Goal: Obtain resource: Download file/media

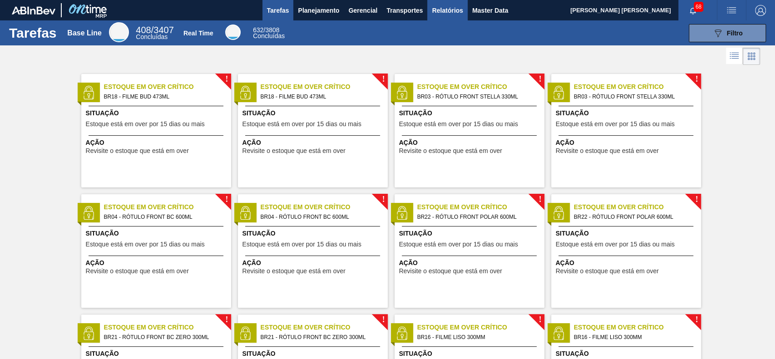
drag, startPoint x: 440, startPoint y: 2, endPoint x: 439, endPoint y: 6, distance: 4.6
click at [440, 2] on button "Relatórios" at bounding box center [447, 10] width 40 height 20
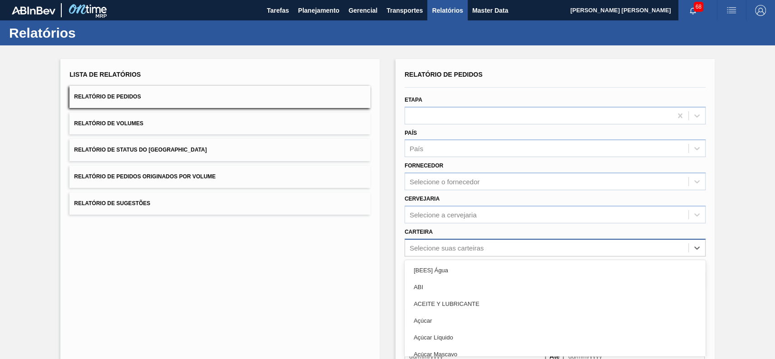
click at [449, 249] on div "option [BEES] Água focused, 1 of 101. 101 results available. Use Up and Down to…" at bounding box center [554, 248] width 301 height 18
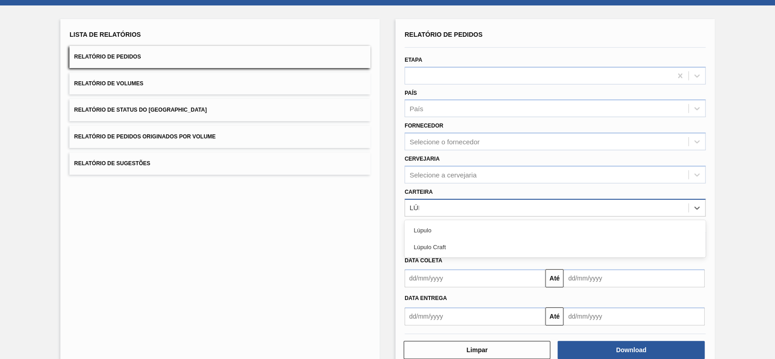
type input "LÚPU"
click at [428, 226] on div "Lúpulo" at bounding box center [554, 230] width 301 height 17
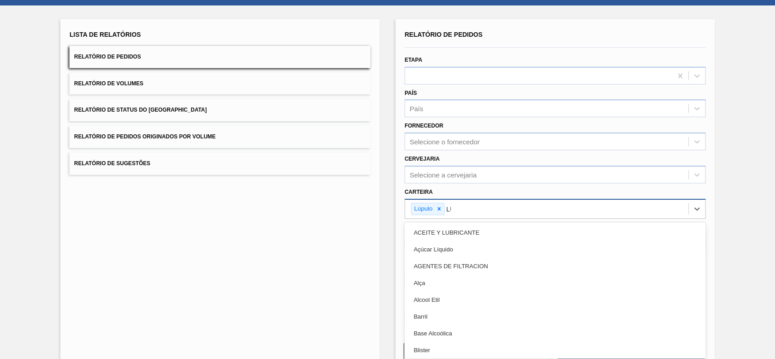
type input "LÚP"
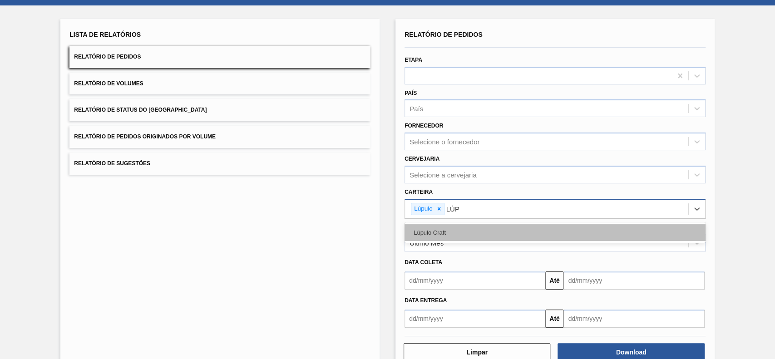
click at [469, 231] on div "Lúpulo Craft" at bounding box center [554, 232] width 301 height 17
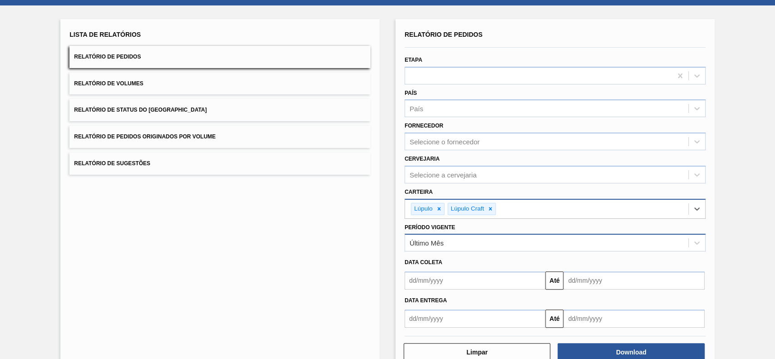
click at [471, 241] on div "Último Mês" at bounding box center [546, 242] width 283 height 13
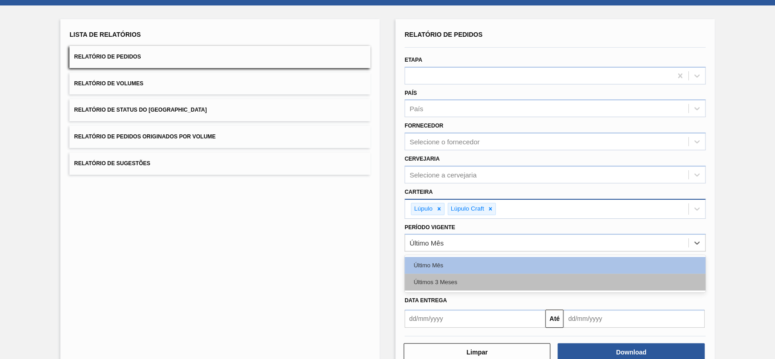
click at [439, 276] on div "Últimos 3 Meses" at bounding box center [554, 282] width 301 height 17
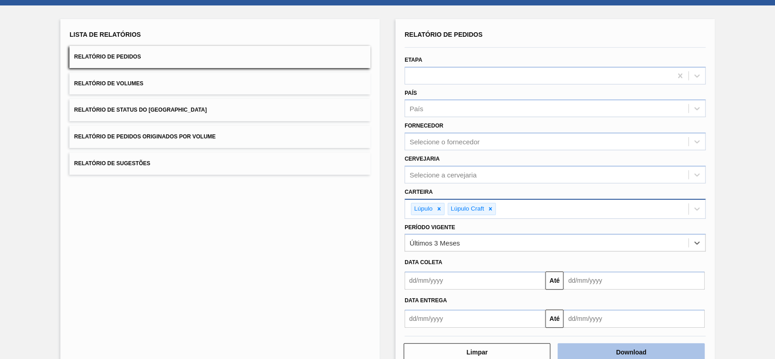
click at [624, 350] on button "Download" at bounding box center [630, 352] width 147 height 18
click at [190, 111] on button "Relatório de Status do [GEOGRAPHIC_DATA]" at bounding box center [219, 110] width 301 height 22
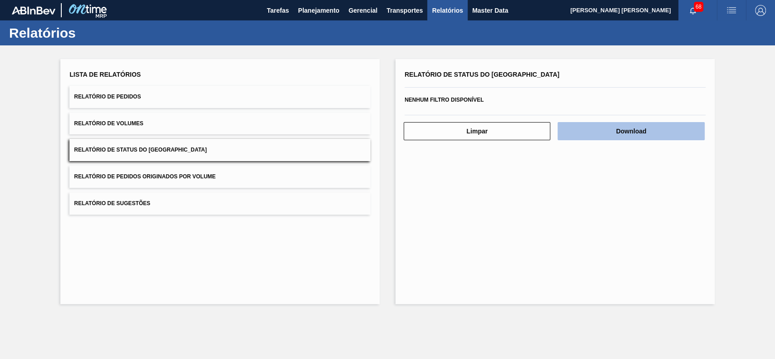
click at [606, 136] on button "Download" at bounding box center [630, 131] width 147 height 18
